Goal: Check status: Check status

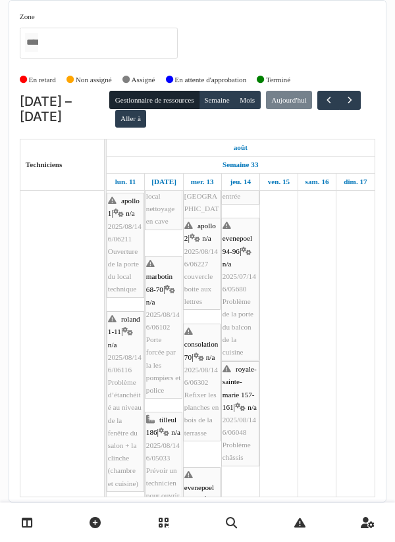
scroll to position [129, 0]
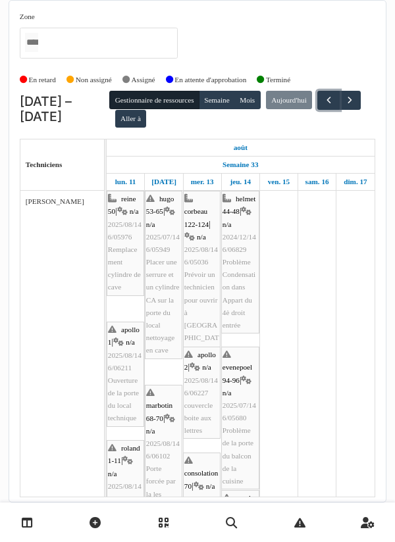
click at [323, 95] on span "button" at bounding box center [328, 100] width 11 height 11
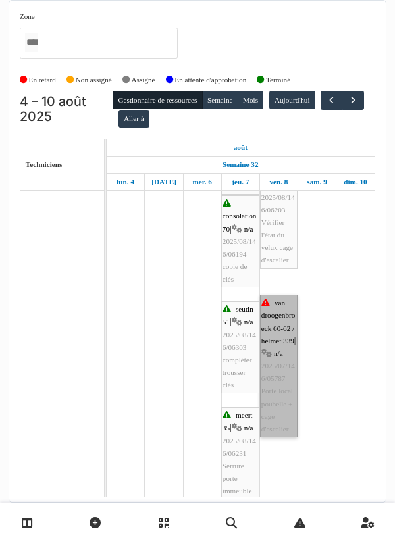
click at [276, 343] on link "van droogenbroeck 60-62 / helmet 339 | n/a 2025/07/146/05787 Porte local poubel…" at bounding box center [279, 366] width 38 height 143
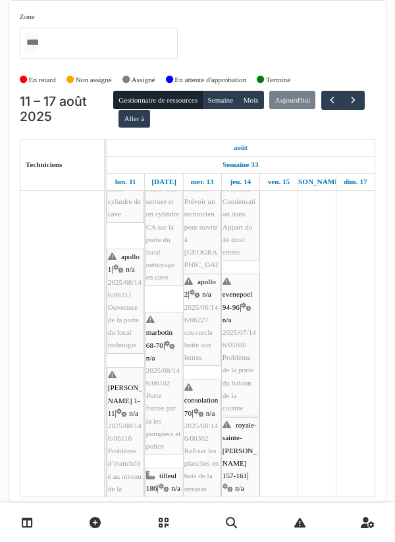
scroll to position [89, 0]
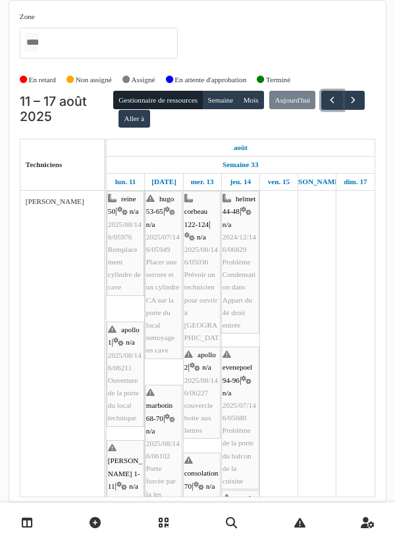
click at [326, 106] on span "button" at bounding box center [331, 100] width 11 height 11
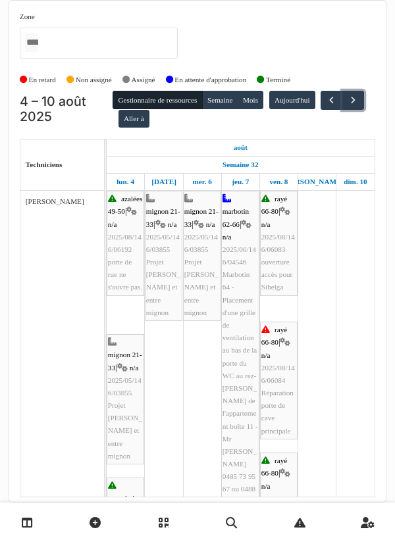
click at [342, 110] on button "button" at bounding box center [353, 100] width 22 height 19
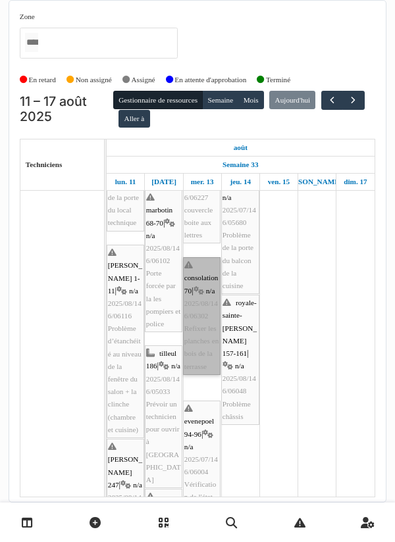
click at [201, 348] on link "consolation 70 | n/a 2025/08/146/06302 Refixer les planches en bois de la terra…" at bounding box center [202, 316] width 38 height 118
